Goal: Find specific page/section: Find specific page/section

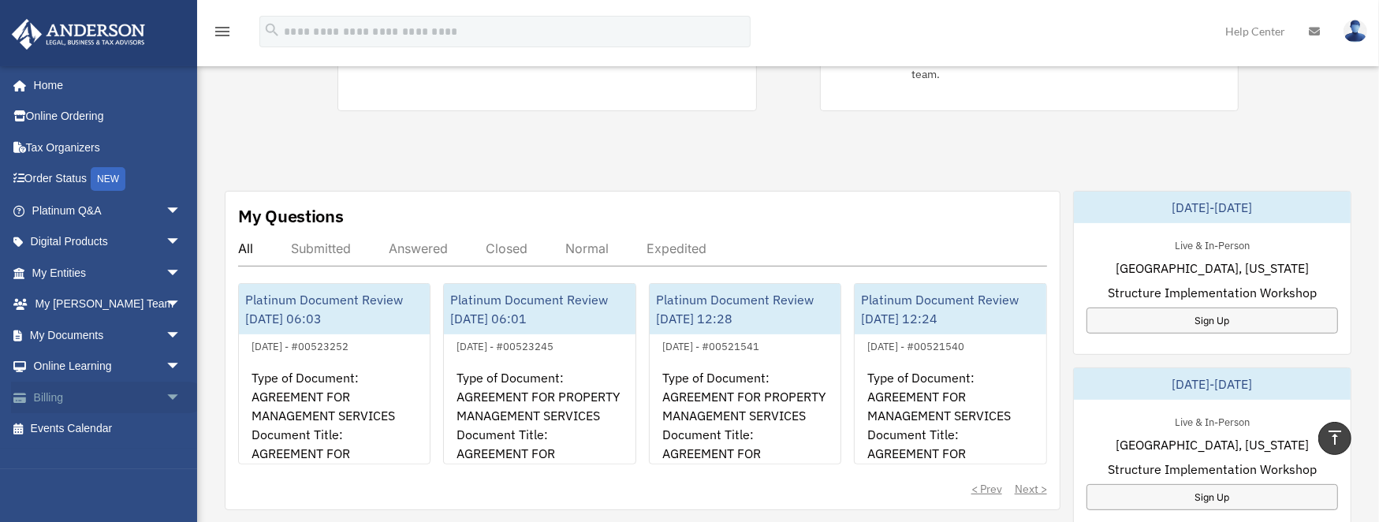
scroll to position [158, 0]
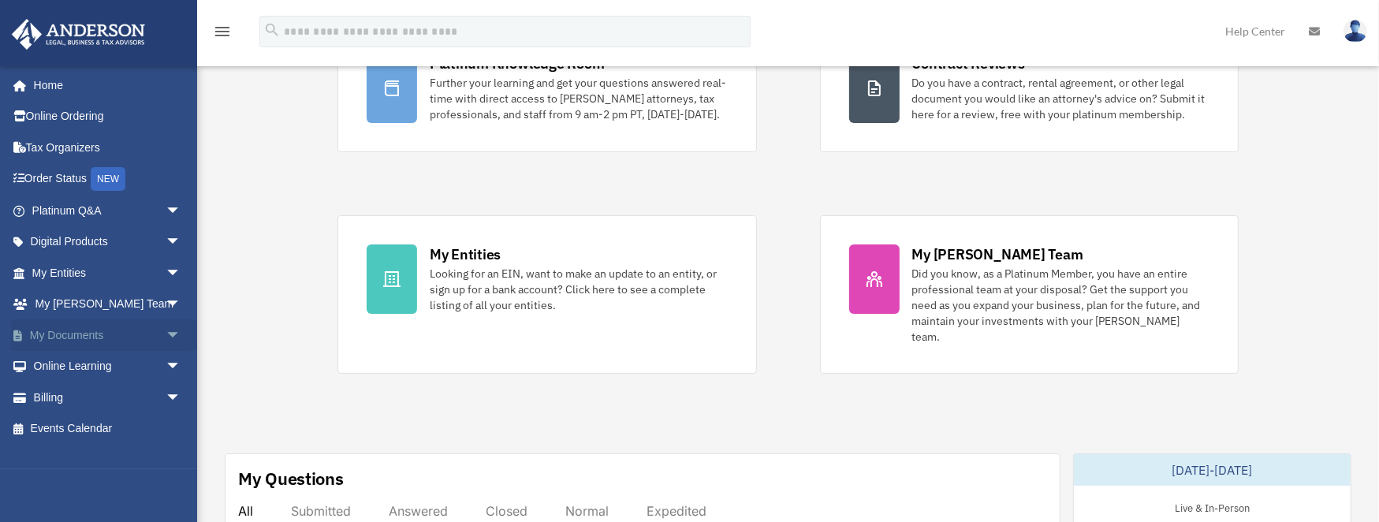
click at [76, 330] on link "My Documents arrow_drop_down" at bounding box center [108, 335] width 194 height 32
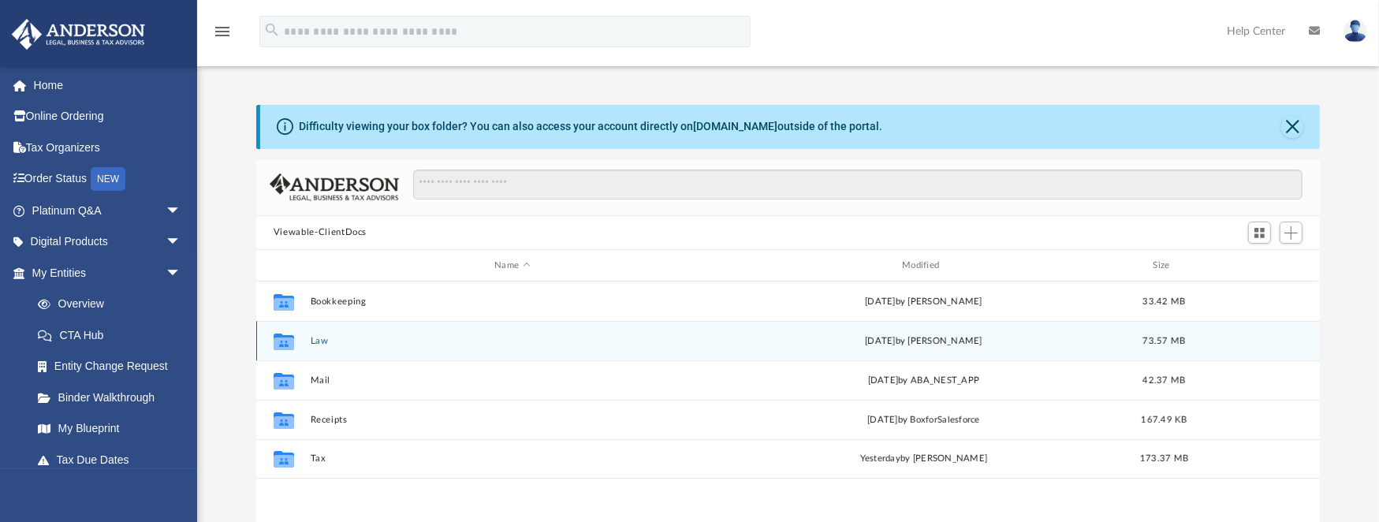
scroll to position [350, 1055]
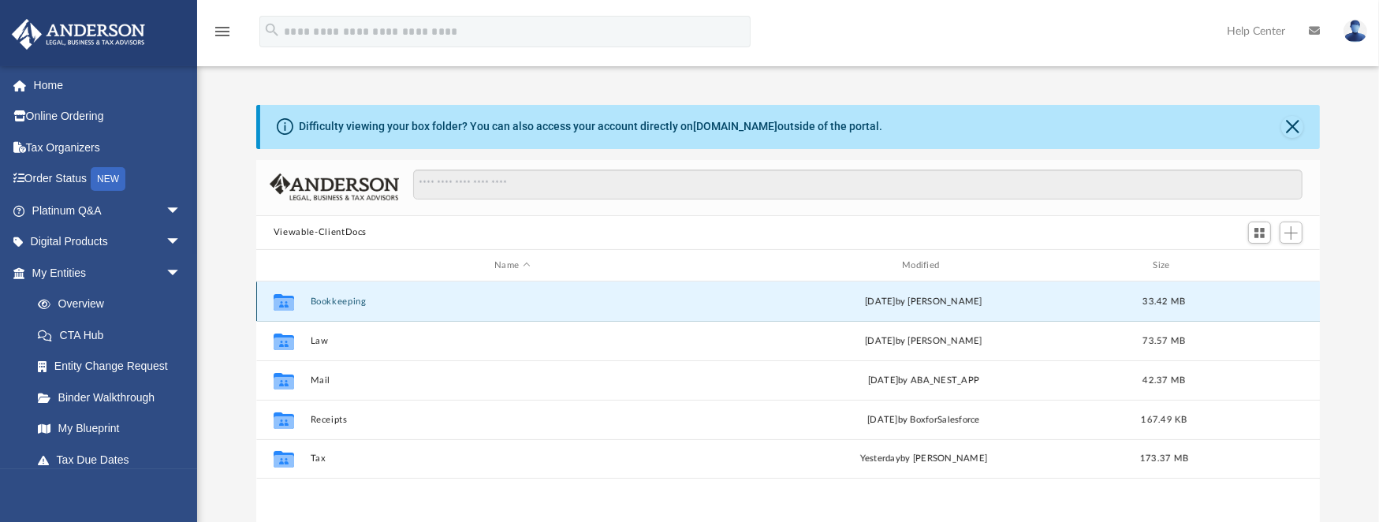
click at [345, 301] on button "Bookkeeping" at bounding box center [512, 302] width 405 height 10
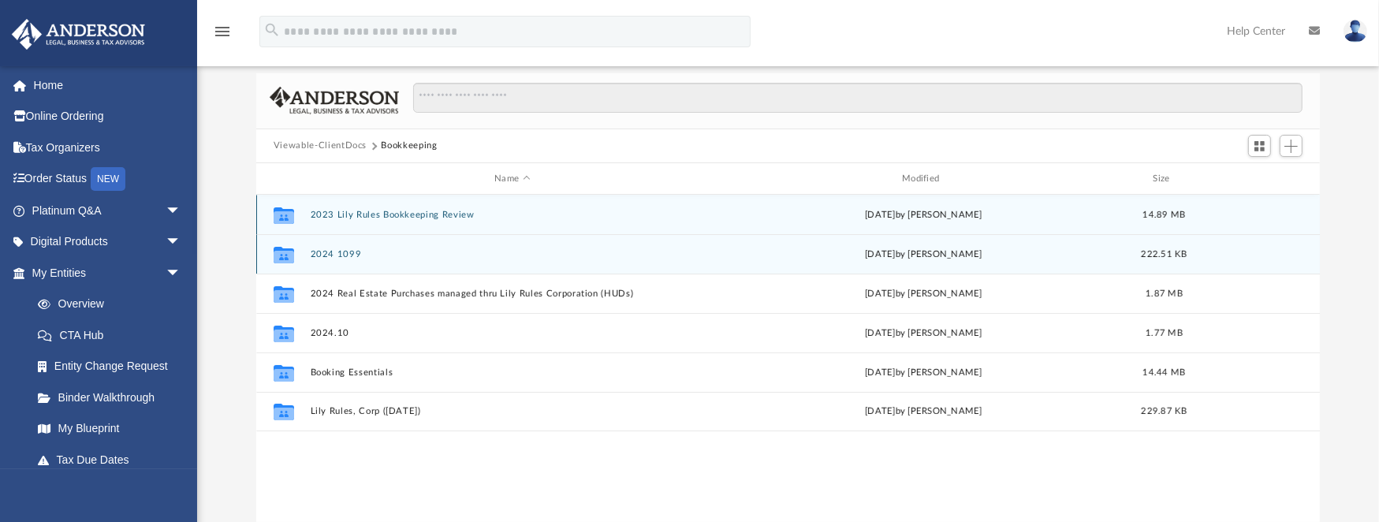
scroll to position [105, 0]
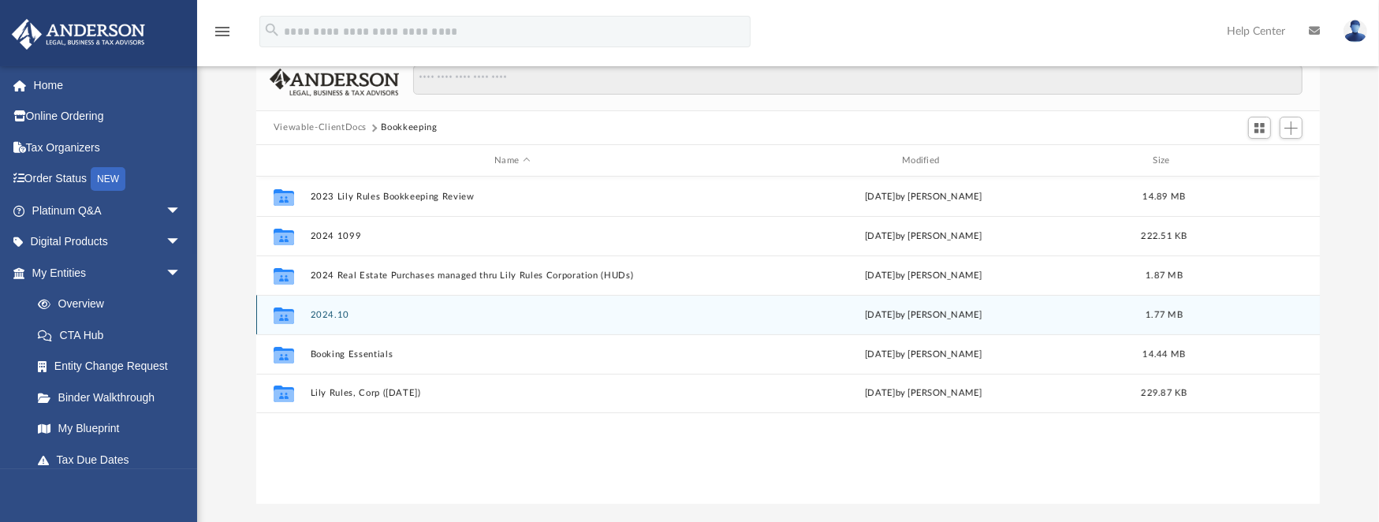
click at [335, 316] on button "2024.10" at bounding box center [512, 315] width 405 height 10
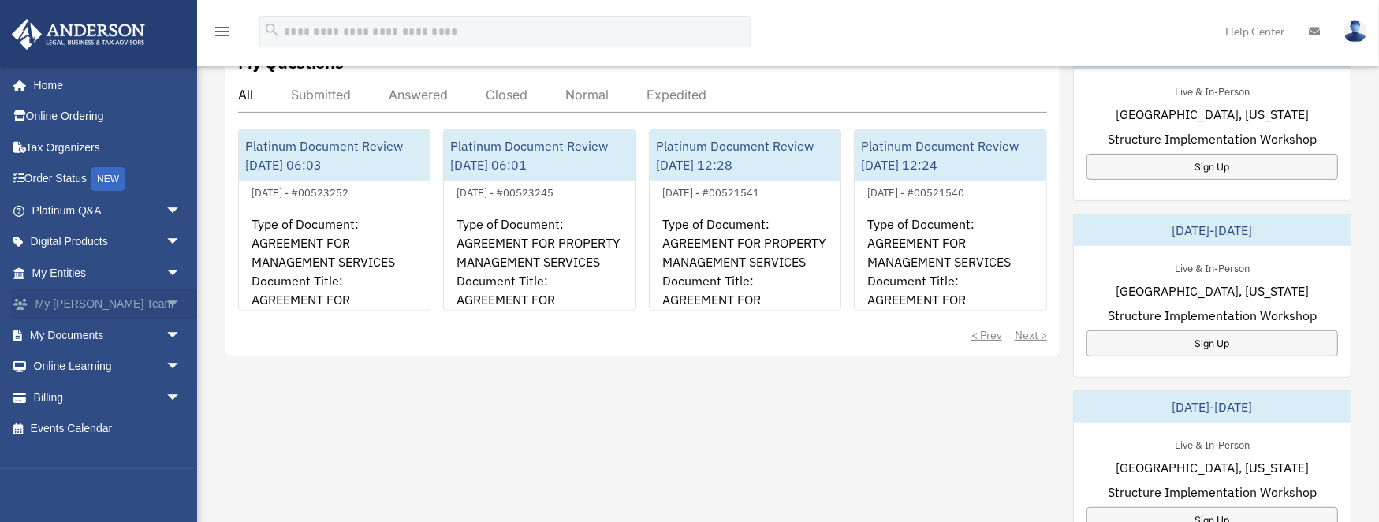
scroll to position [578, 0]
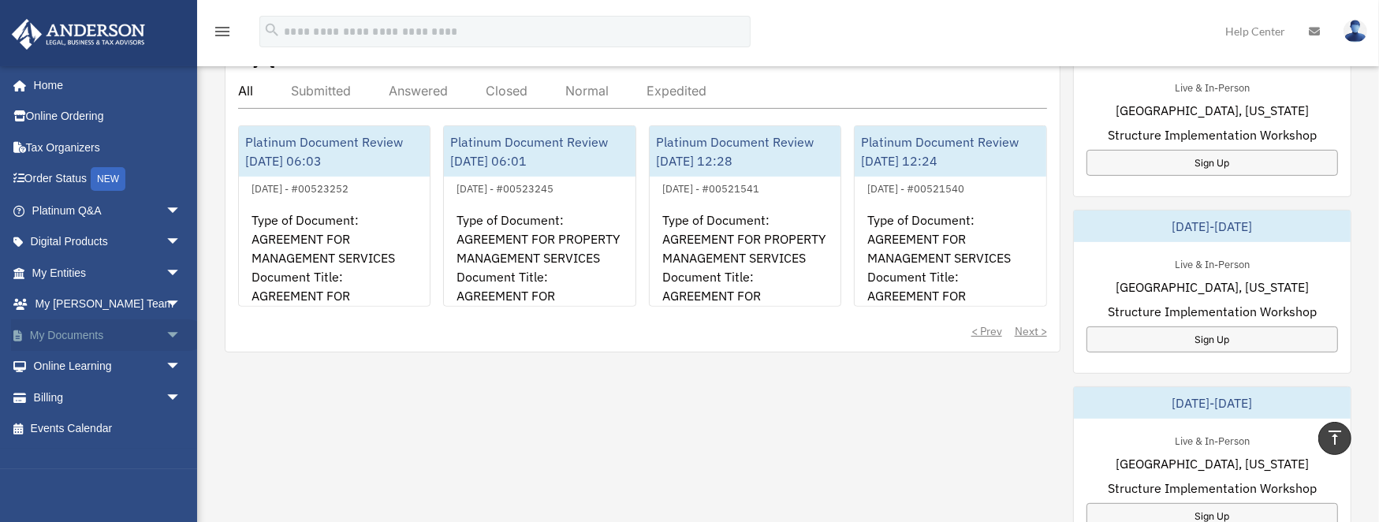
click at [90, 328] on link "My Documents arrow_drop_down" at bounding box center [108, 335] width 194 height 32
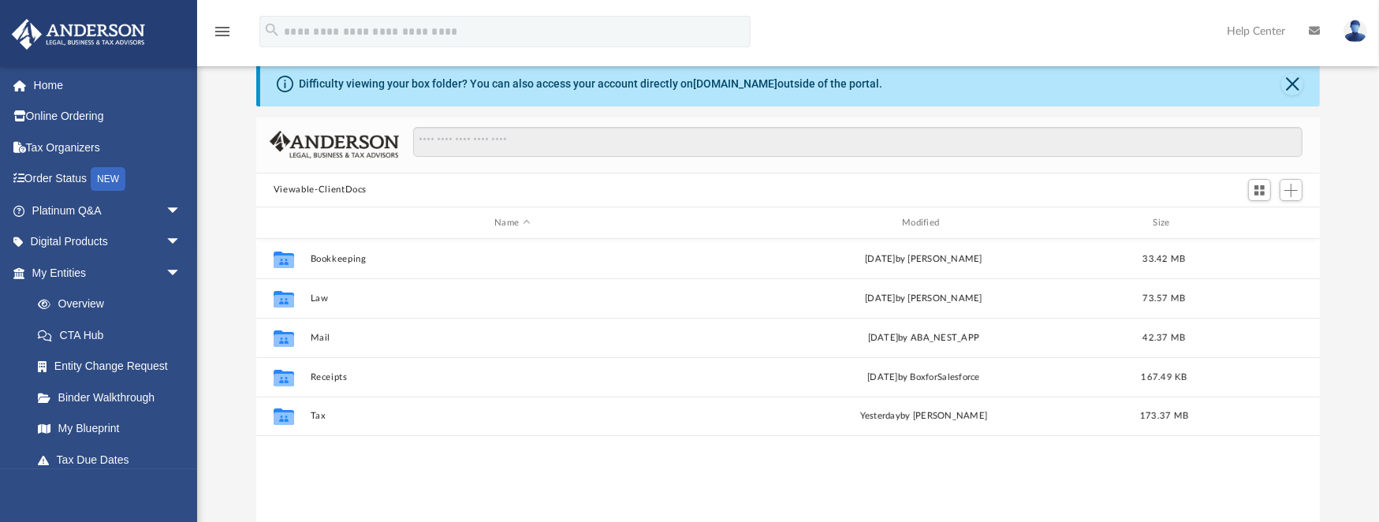
scroll to position [105, 0]
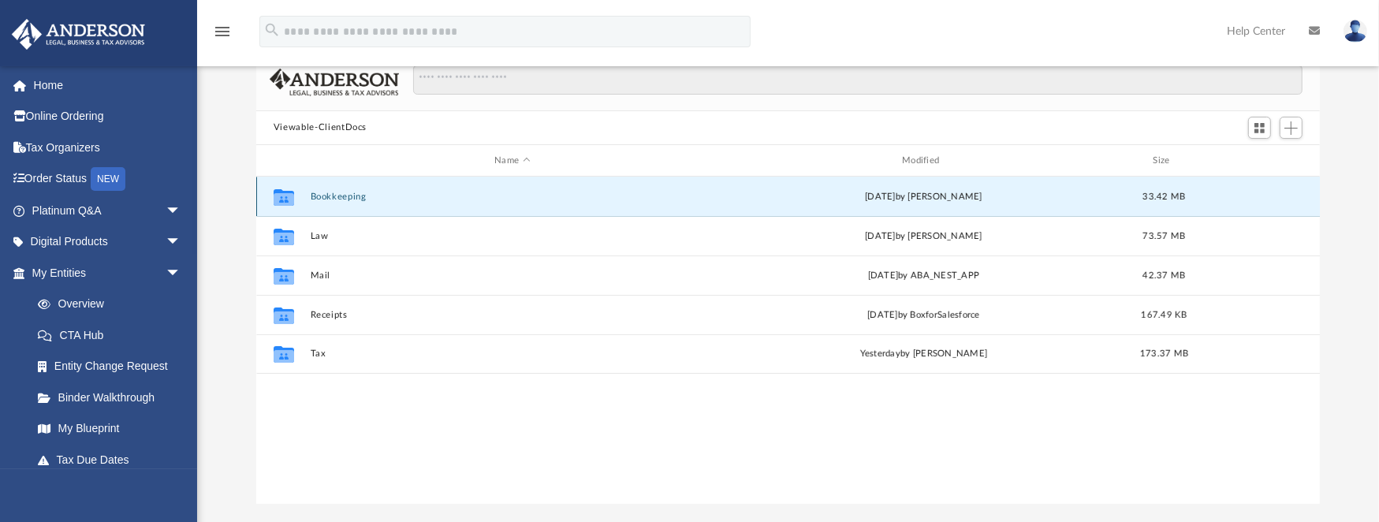
click at [343, 195] on button "Bookkeeping" at bounding box center [512, 197] width 405 height 10
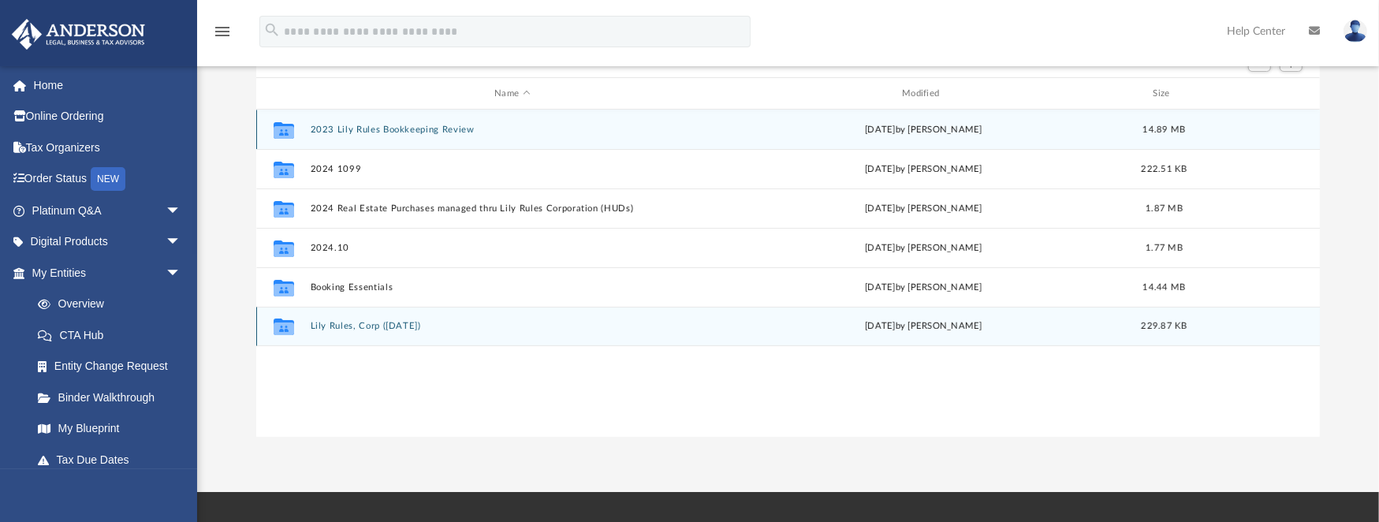
scroll to position [158, 0]
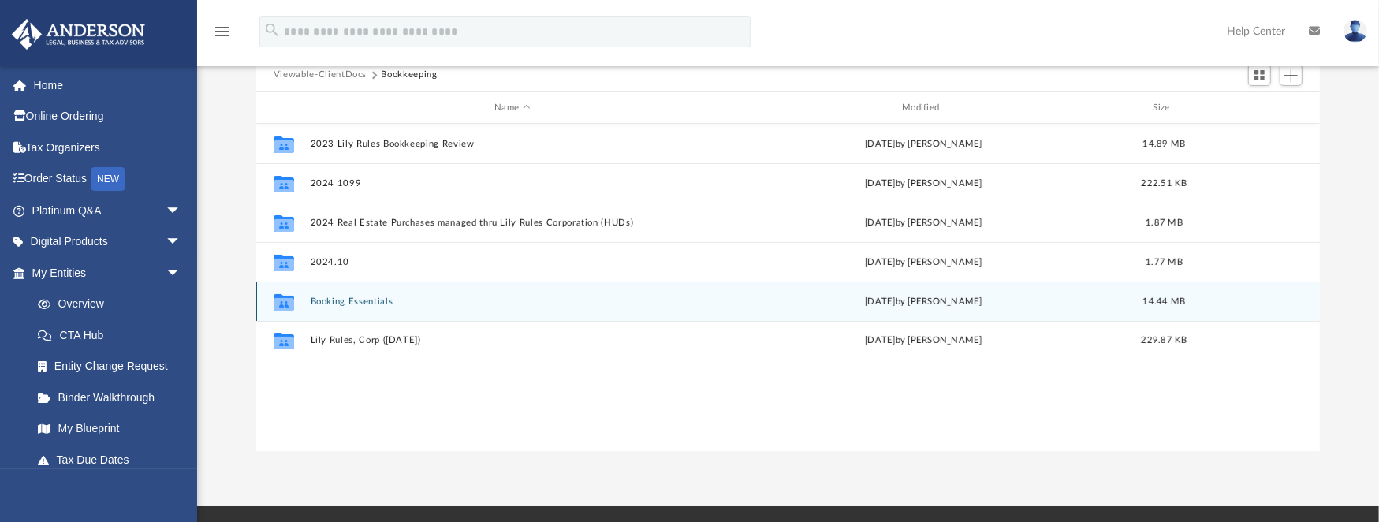
click at [361, 300] on button "Booking Essentials" at bounding box center [512, 302] width 405 height 10
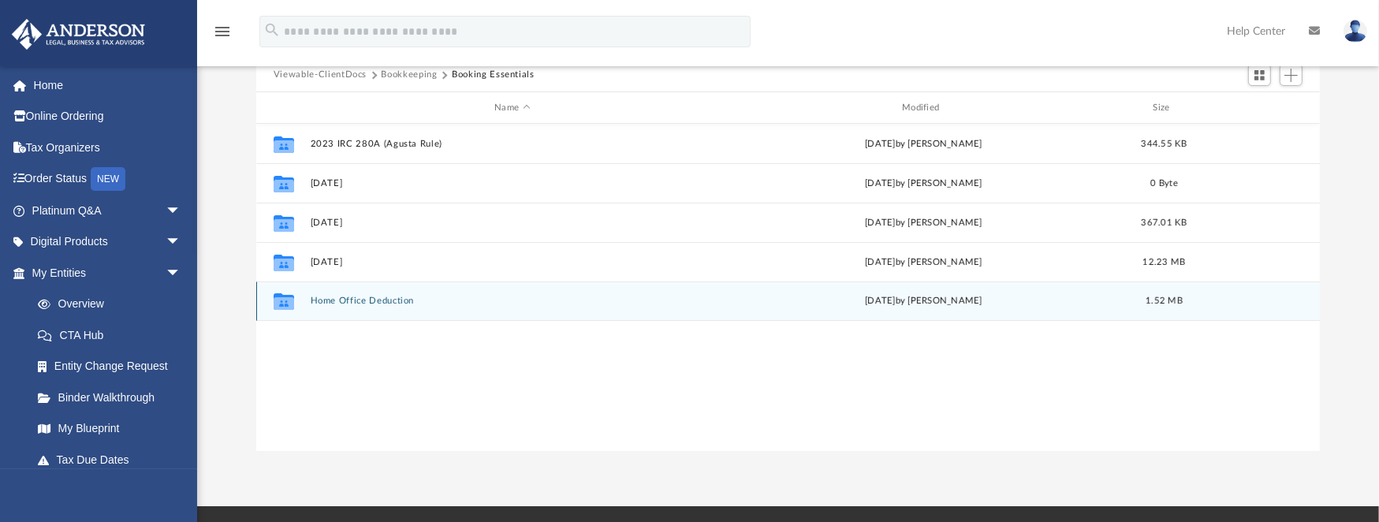
click at [389, 299] on button "Home Office Deduction" at bounding box center [512, 302] width 405 height 10
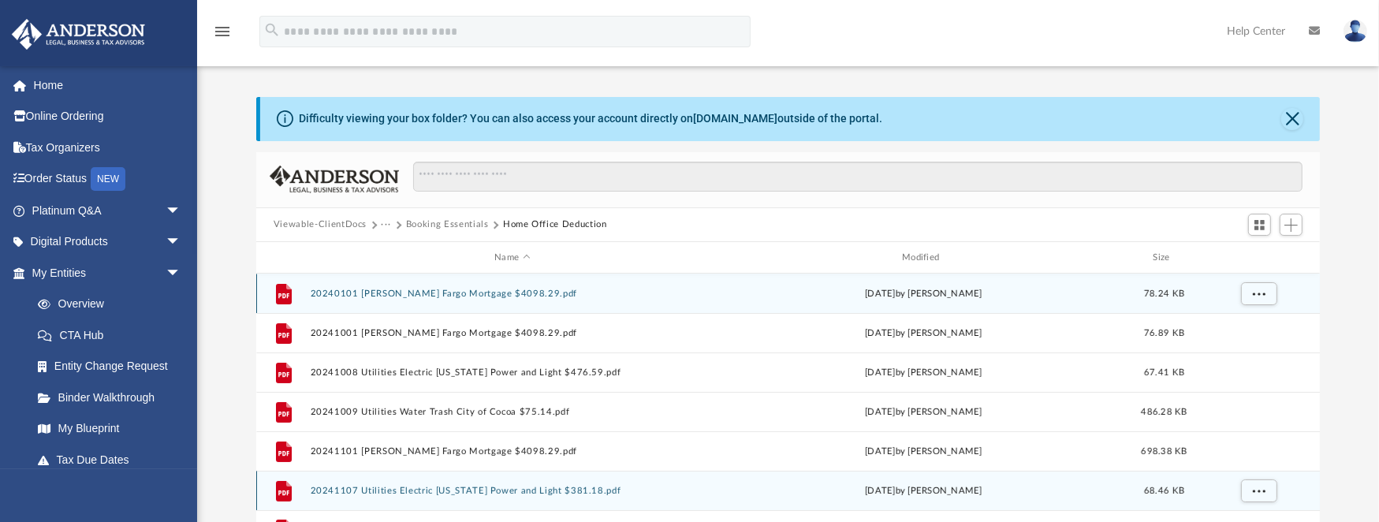
scroll to position [0, 0]
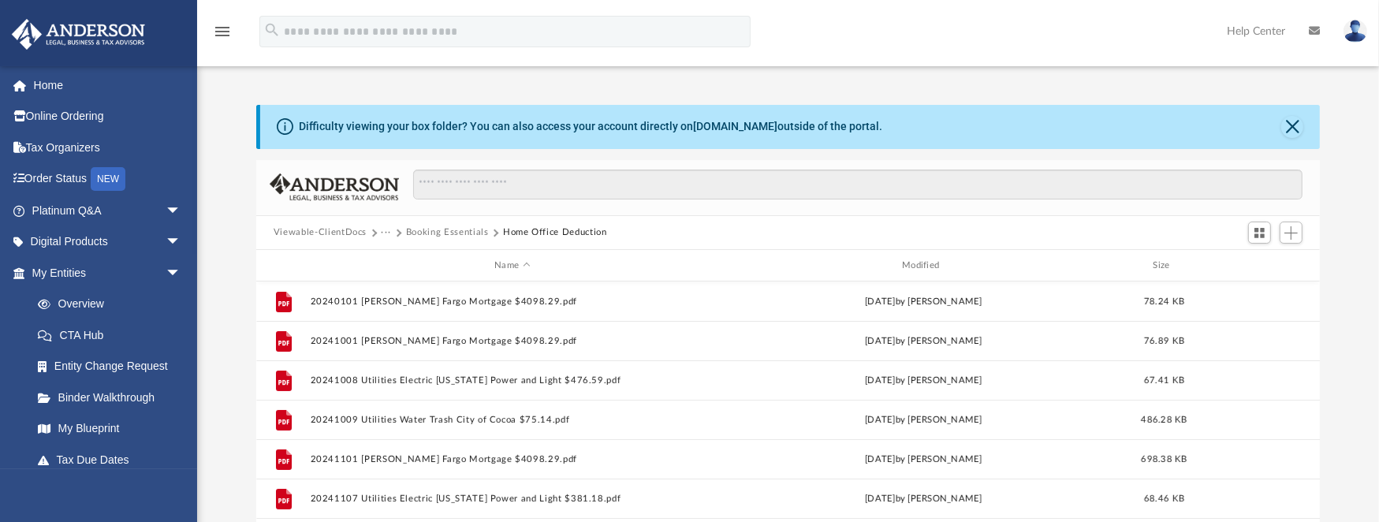
click at [461, 233] on button "Booking Essentials" at bounding box center [447, 233] width 83 height 14
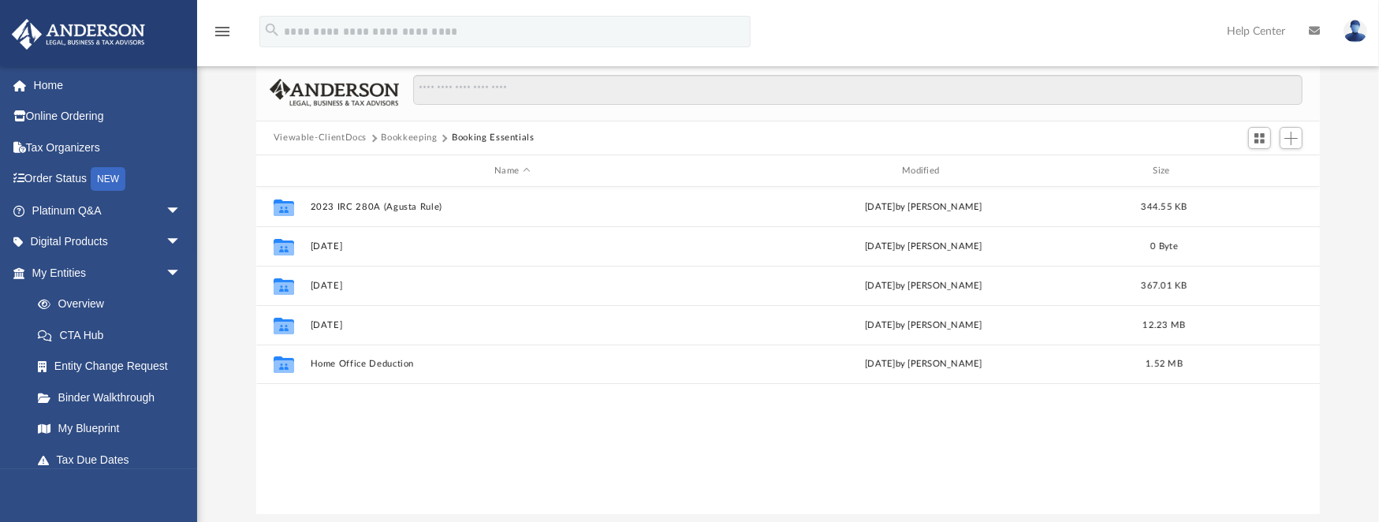
scroll to position [105, 0]
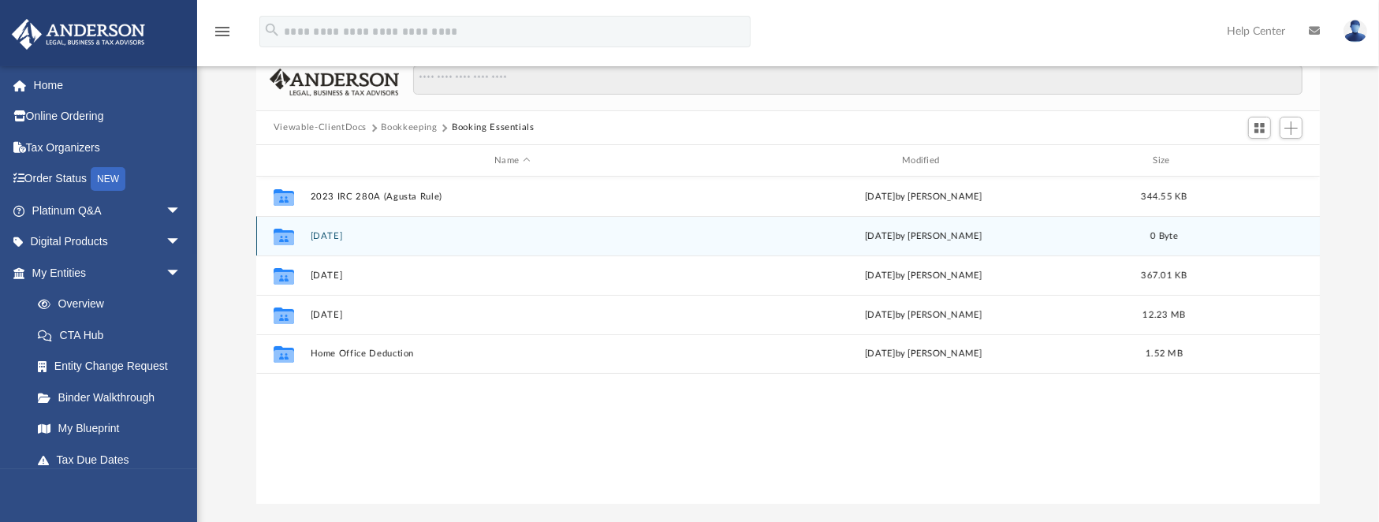
click at [364, 233] on button "2024 December" at bounding box center [512, 236] width 405 height 10
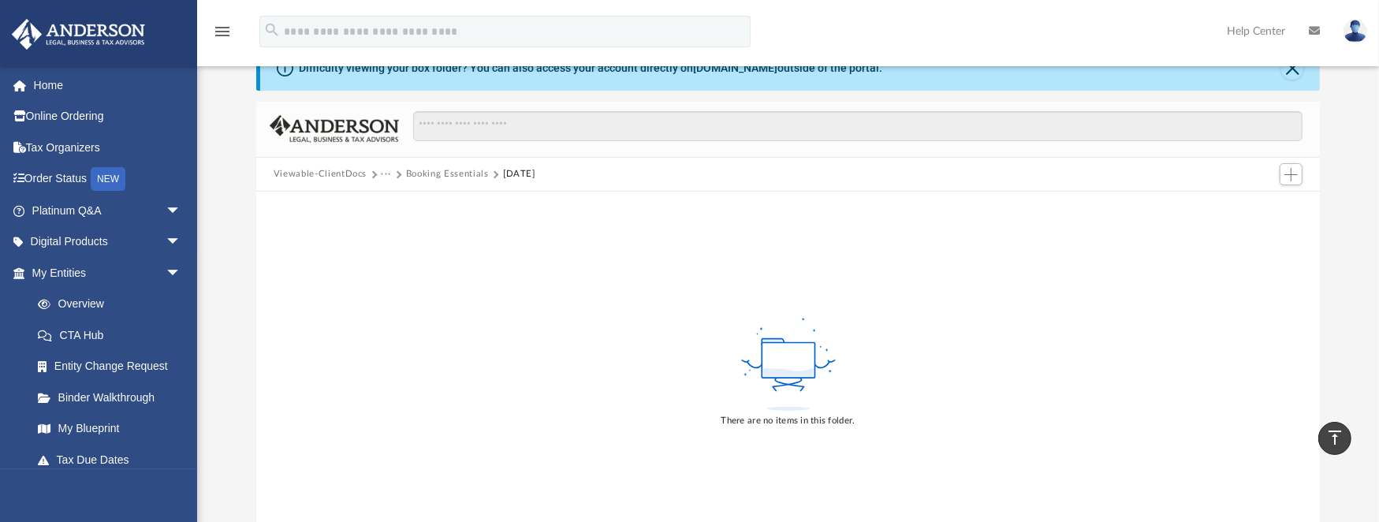
scroll to position [52, 0]
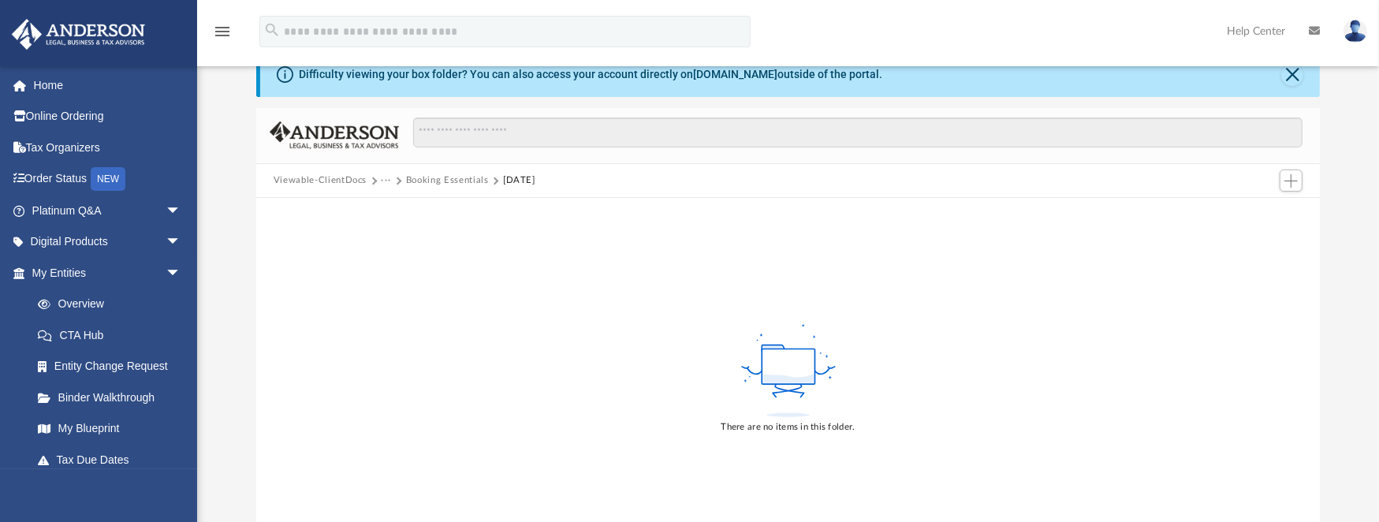
click at [459, 175] on button "Booking Essentials" at bounding box center [447, 181] width 83 height 14
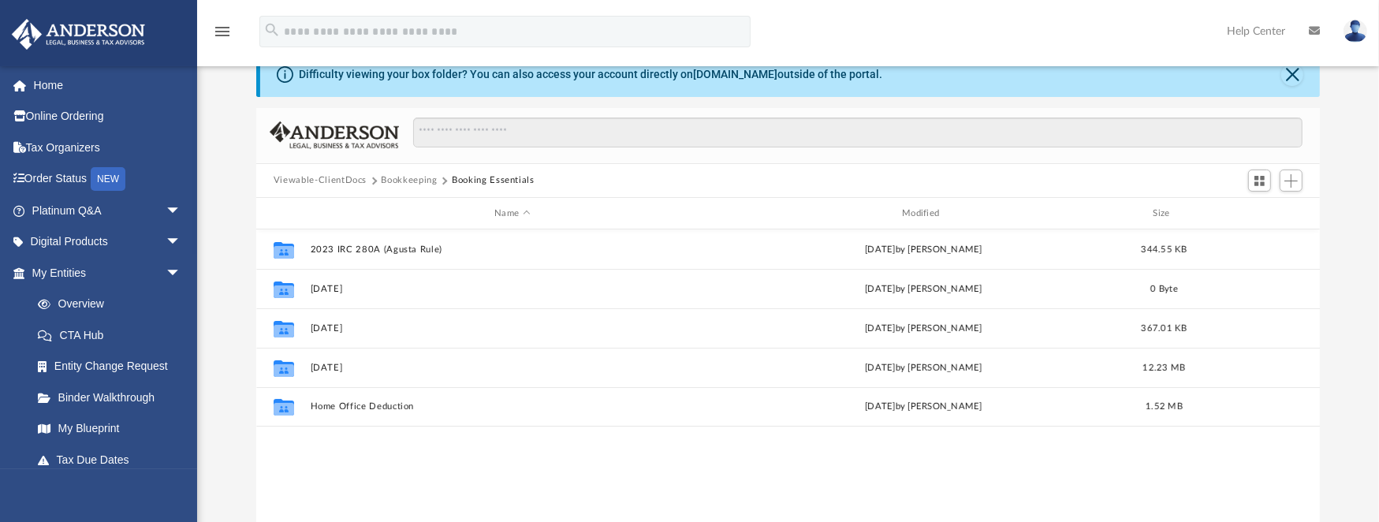
scroll to position [350, 1055]
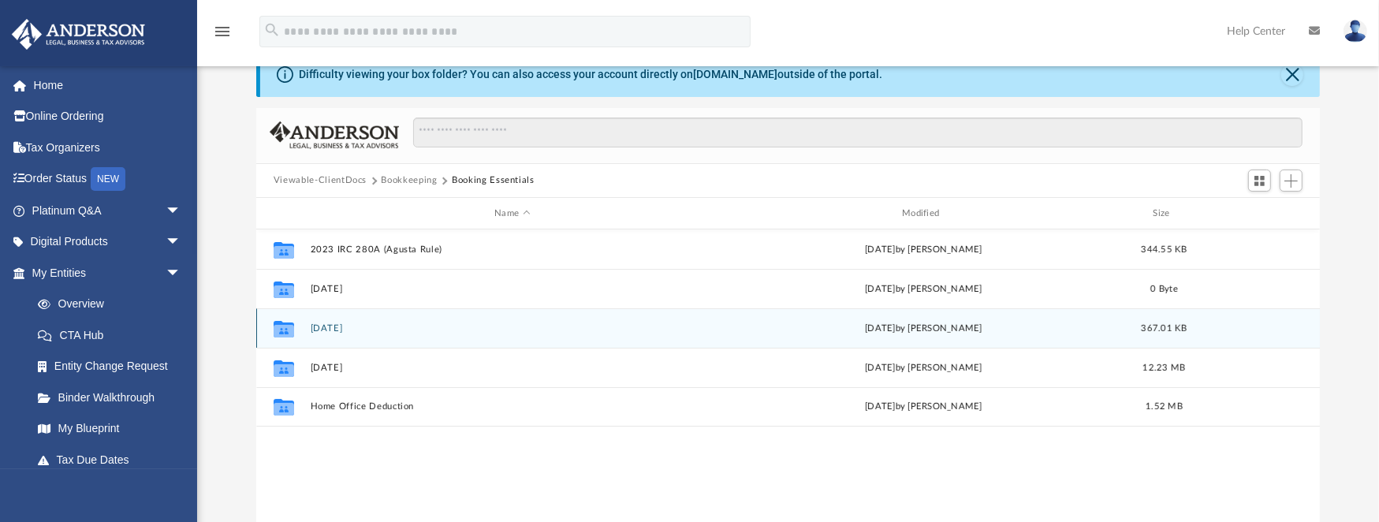
click at [359, 326] on button "2024 November" at bounding box center [512, 328] width 405 height 10
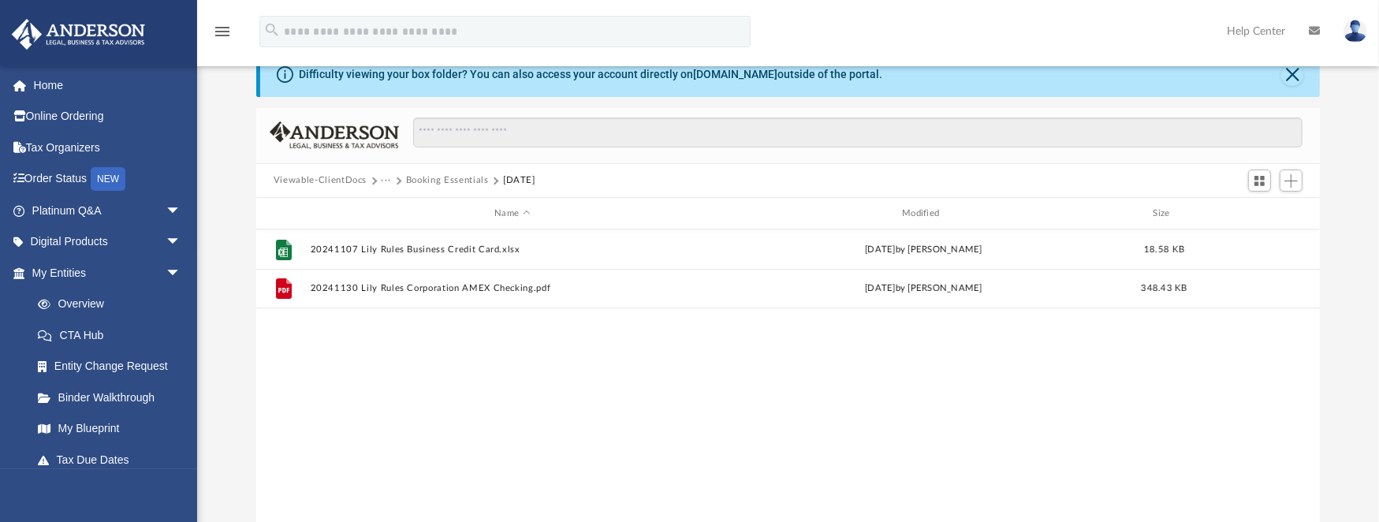
click at [479, 177] on button "Booking Essentials" at bounding box center [447, 181] width 83 height 14
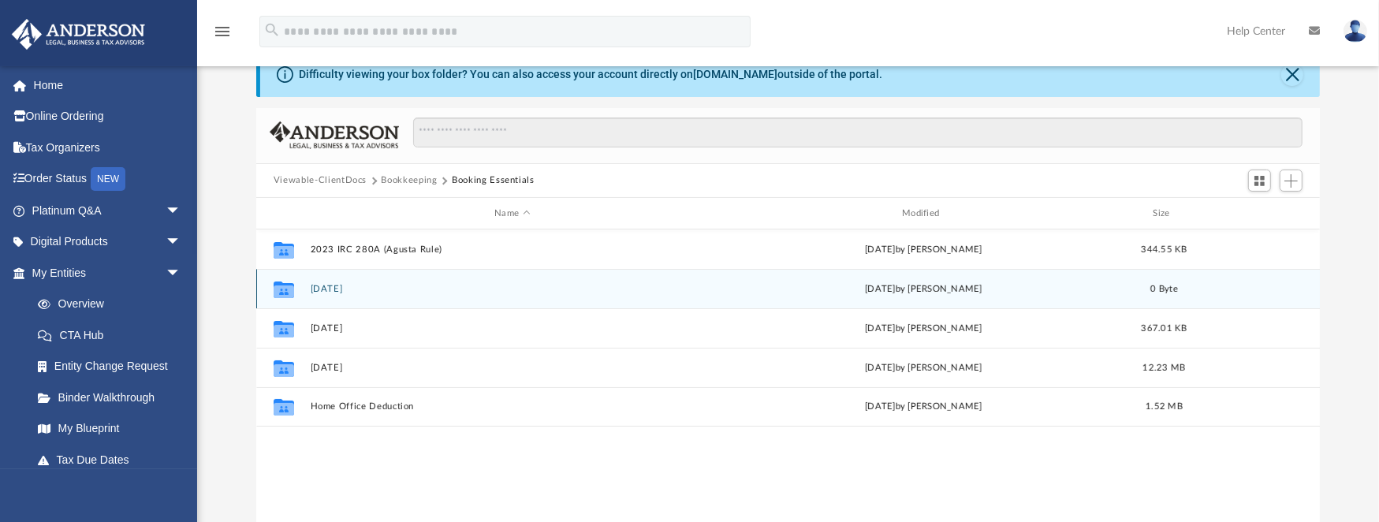
click at [368, 287] on button "2024 December" at bounding box center [512, 289] width 405 height 10
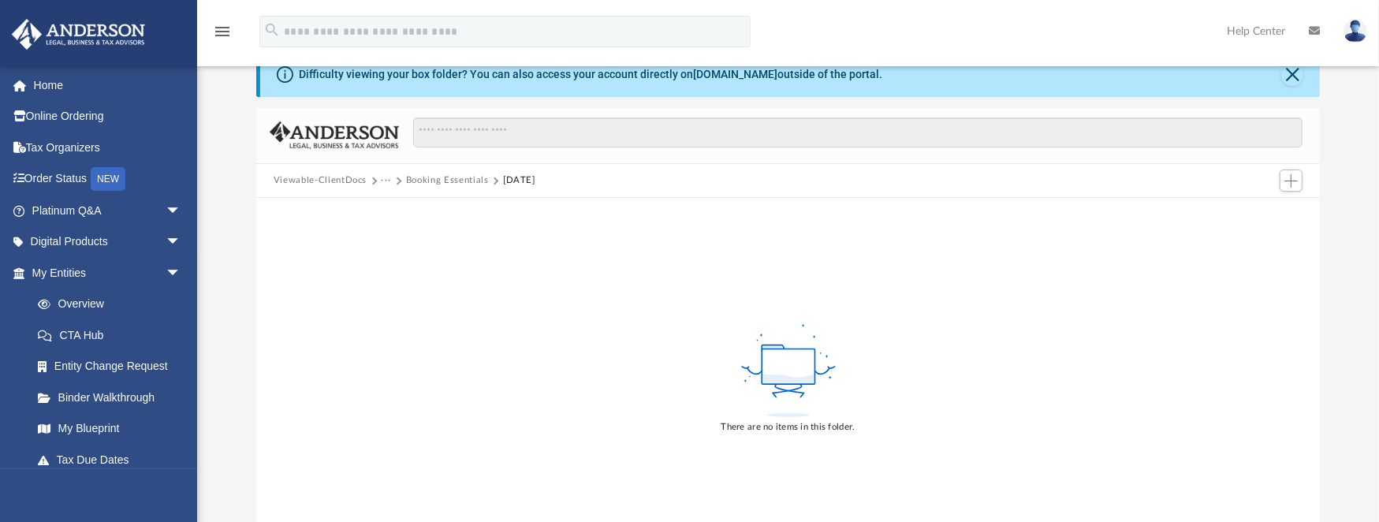
click at [442, 179] on button "Booking Essentials" at bounding box center [447, 181] width 83 height 14
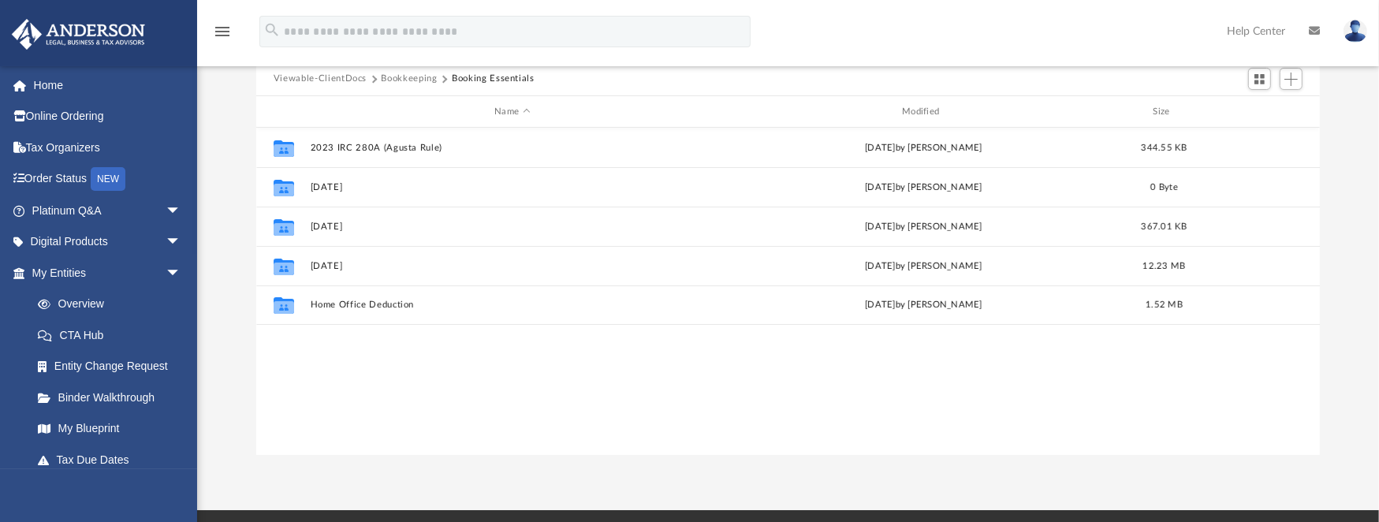
scroll to position [105, 0]
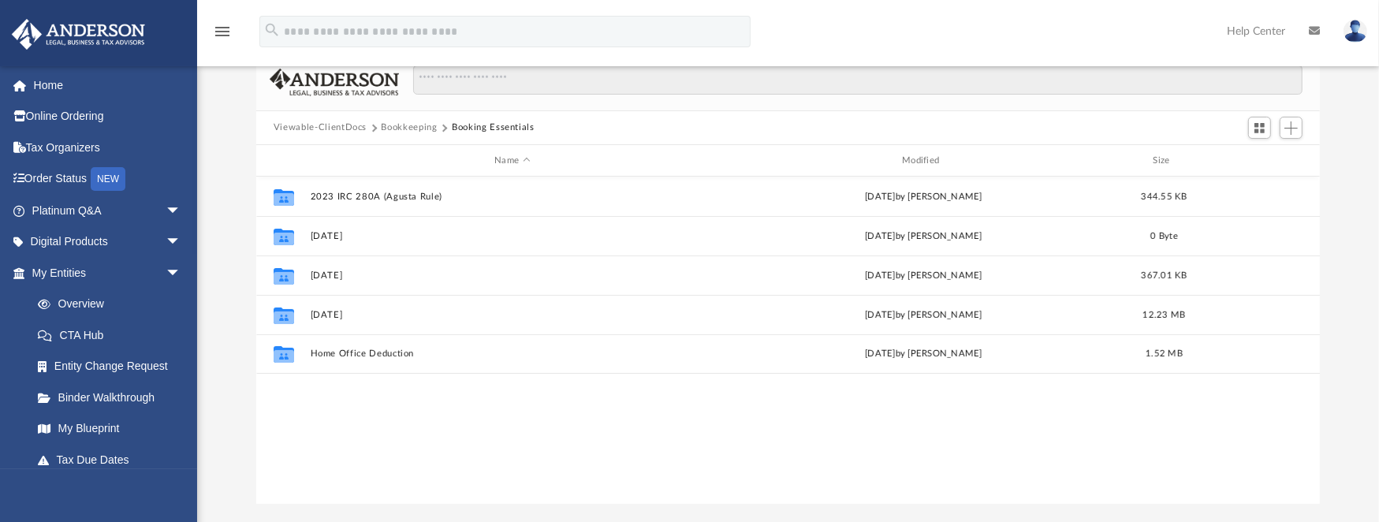
click at [413, 125] on button "Bookkeeping" at bounding box center [410, 128] width 56 height 14
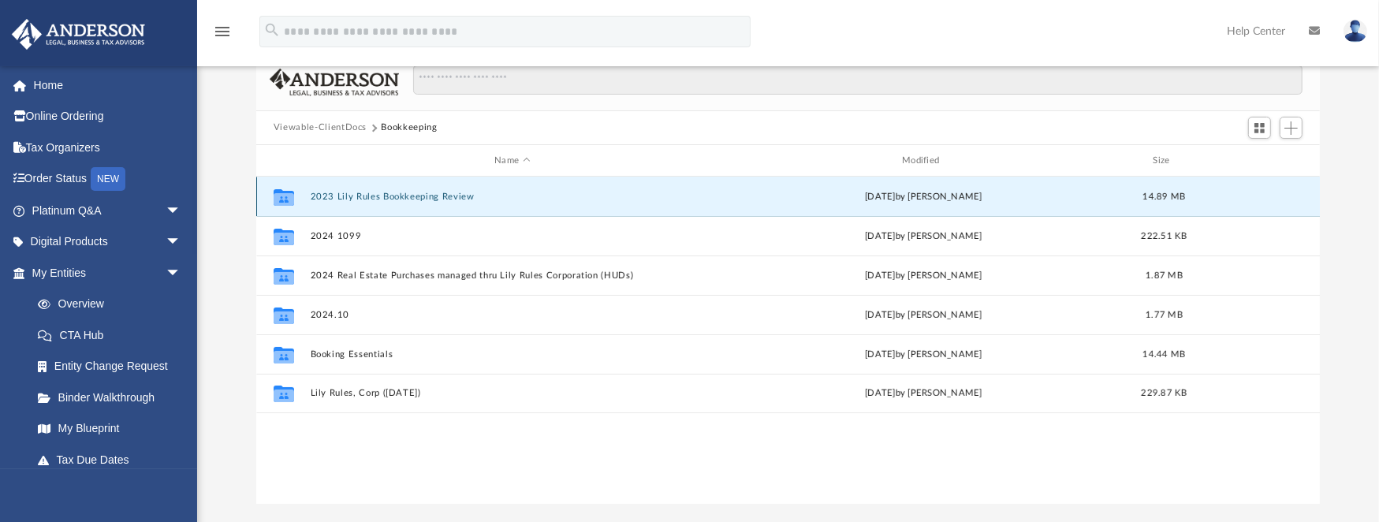
click at [401, 195] on button "2023 Lily Rules Bookkeeping Review" at bounding box center [512, 197] width 405 height 10
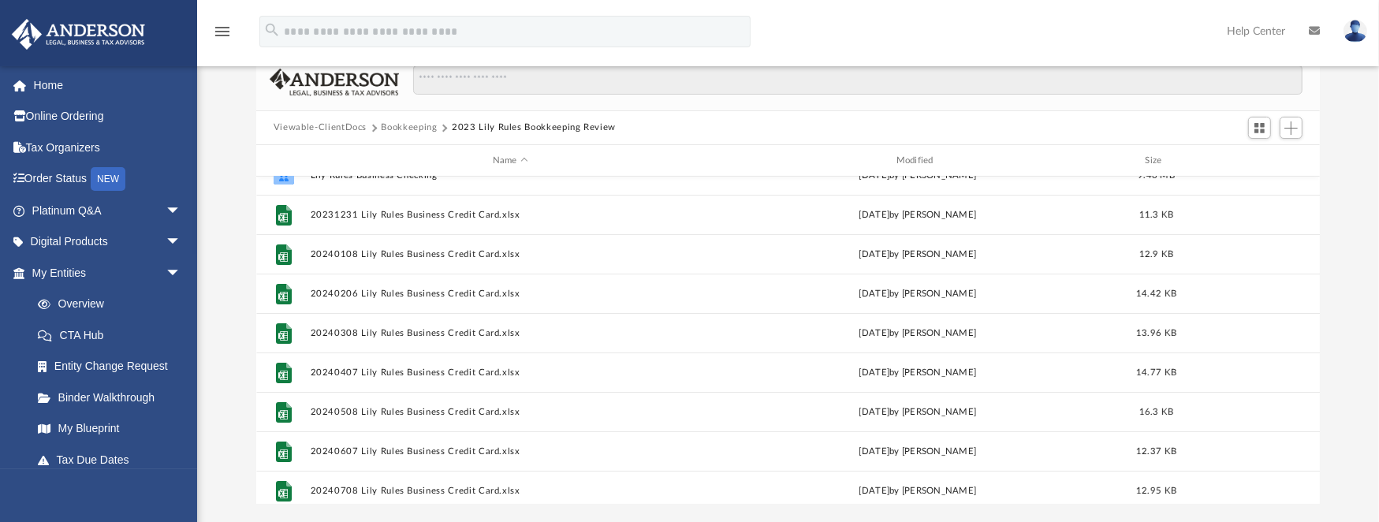
scroll to position [0, 0]
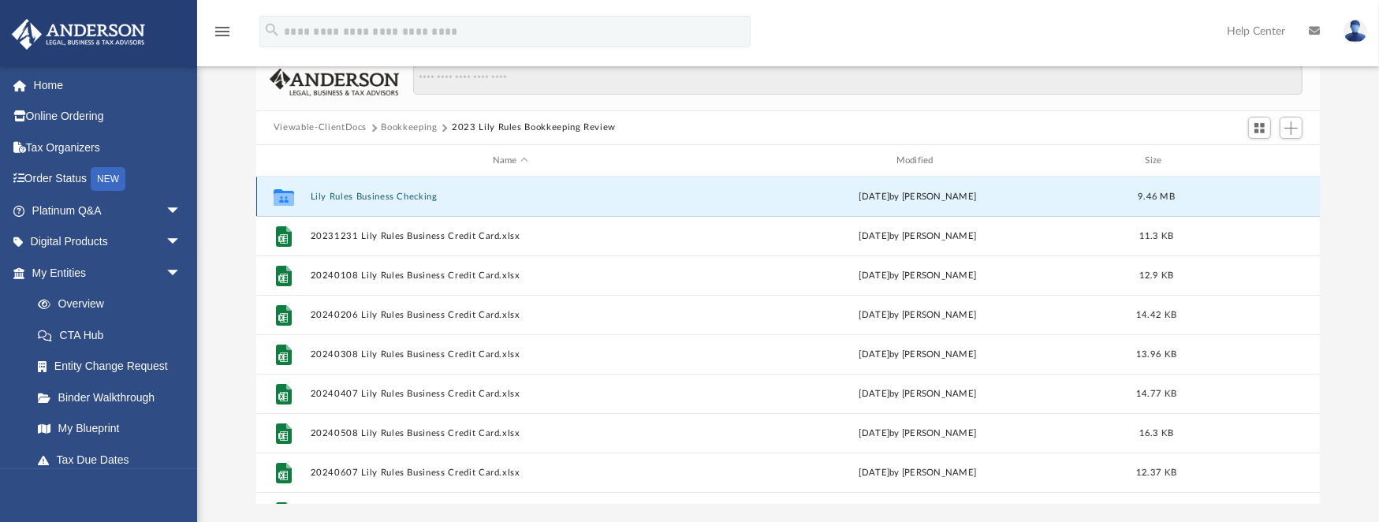
click at [375, 192] on button "Lily Rules Business Checking" at bounding box center [510, 197] width 401 height 10
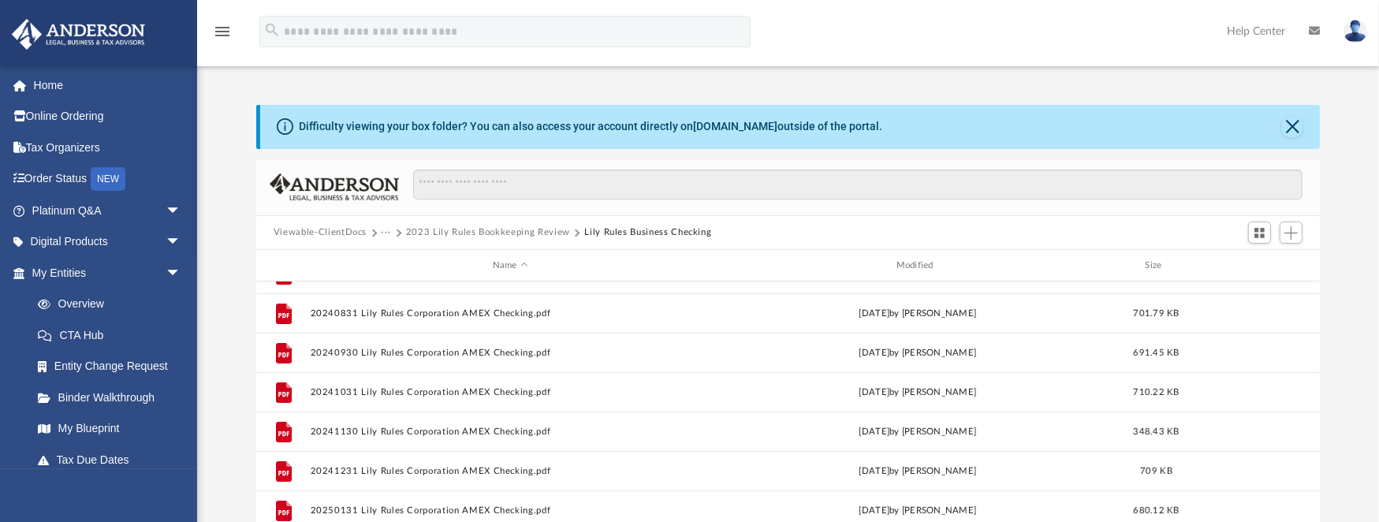
click at [471, 228] on button "2023 Lily Rules Bookkeeping Review" at bounding box center [488, 233] width 164 height 14
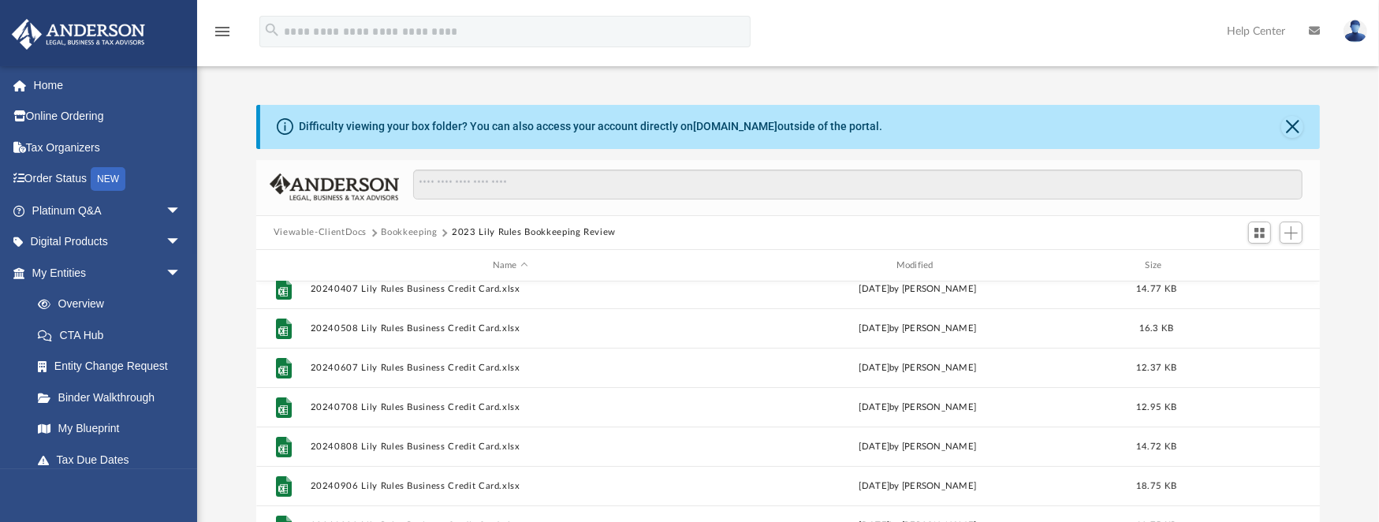
scroll to position [343, 0]
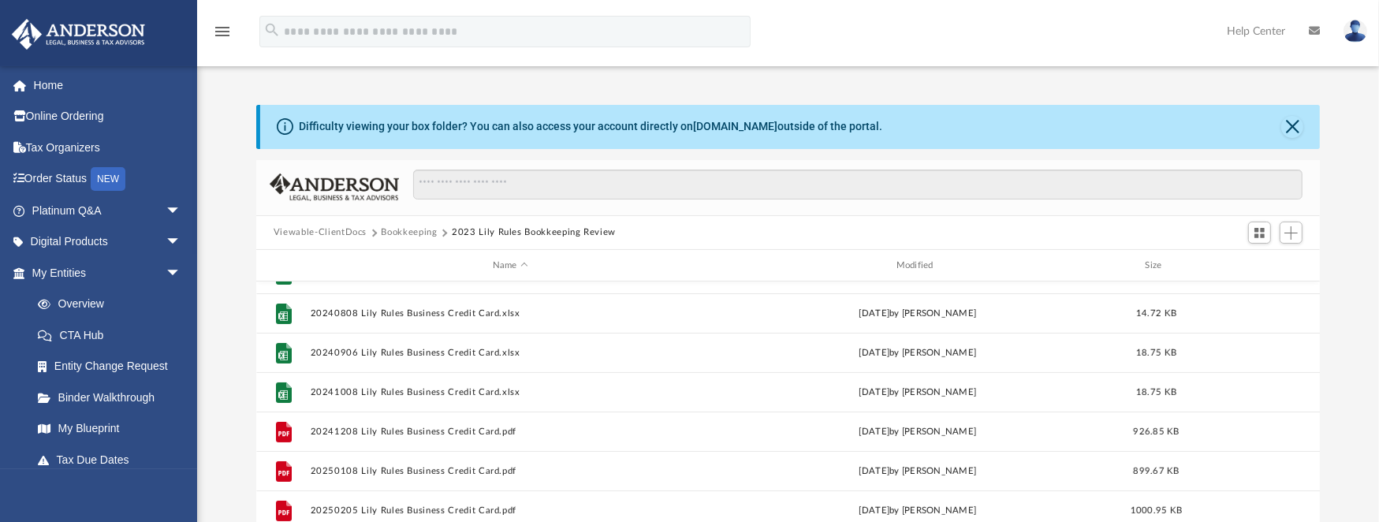
click at [417, 231] on button "Bookkeeping" at bounding box center [410, 233] width 56 height 14
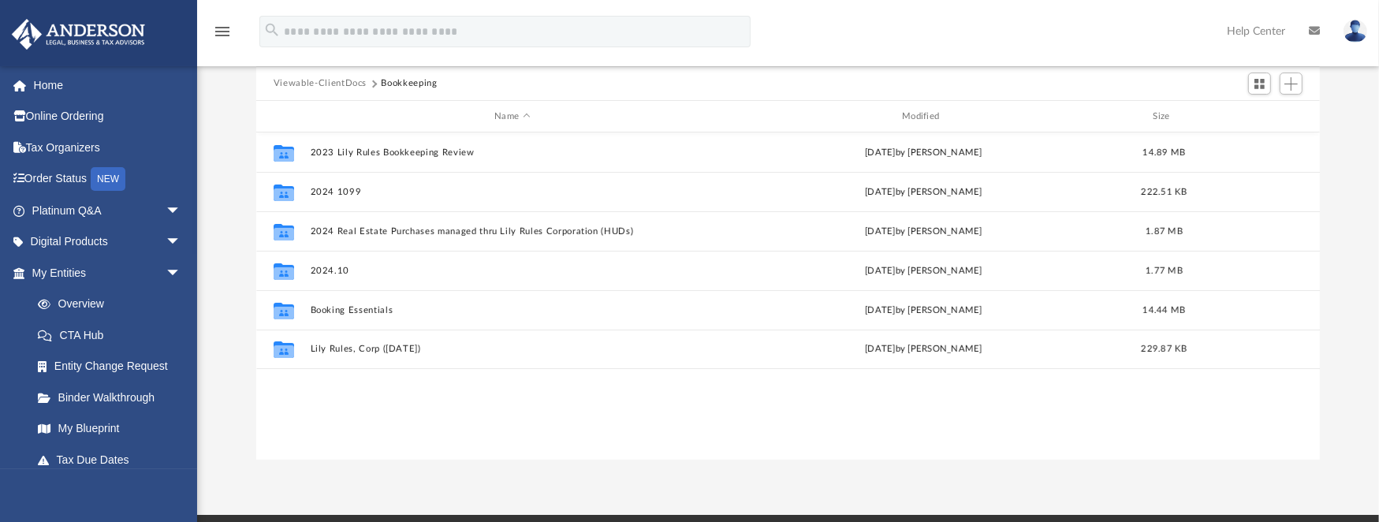
scroll to position [158, 0]
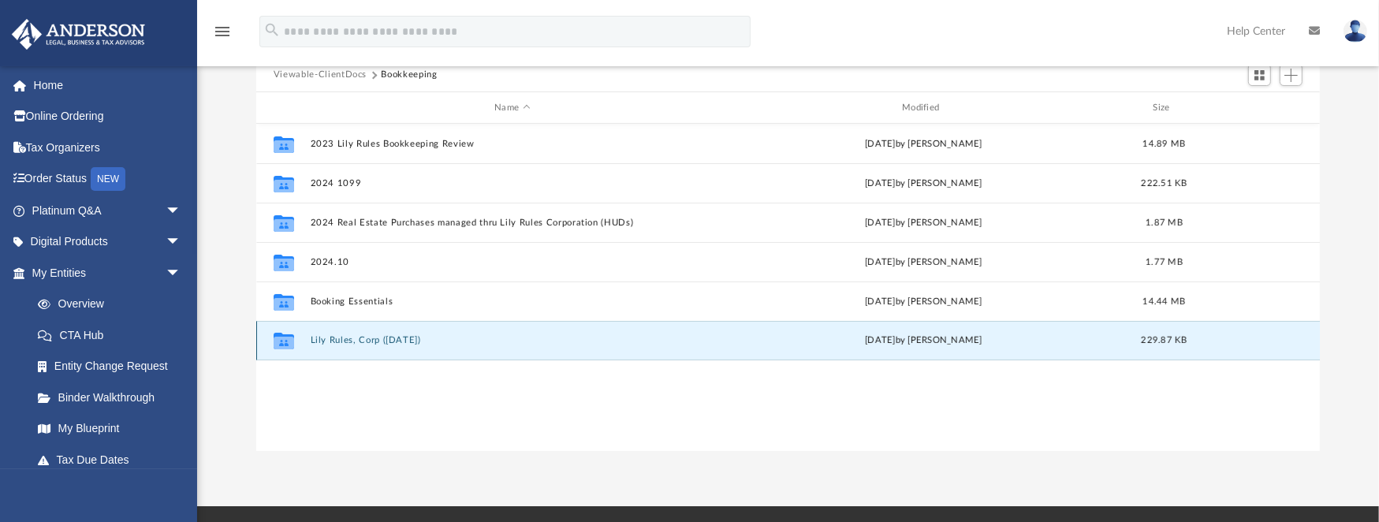
click at [388, 339] on button "Lily Rules, Corp (1120 SEP)" at bounding box center [512, 341] width 405 height 10
